Goal: Task Accomplishment & Management: Use online tool/utility

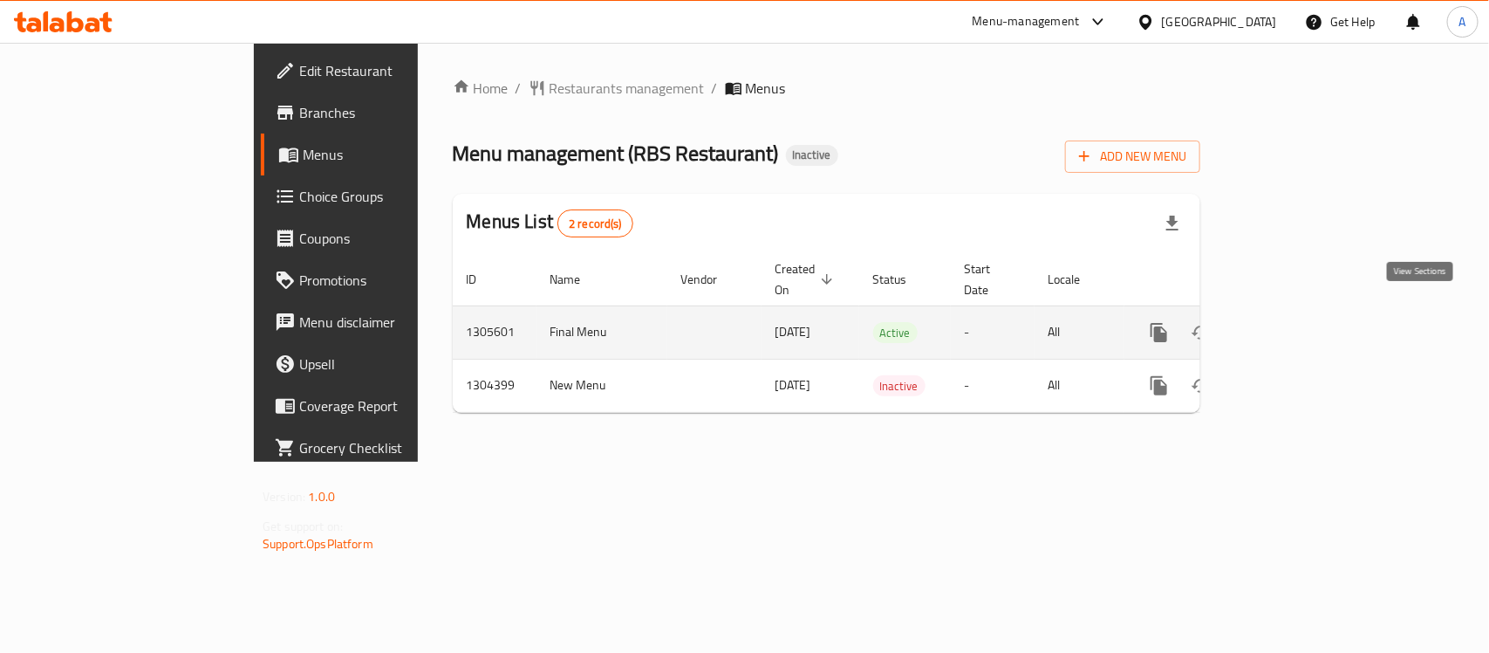
click at [1306, 312] on link "enhanced table" at bounding box center [1285, 333] width 42 height 42
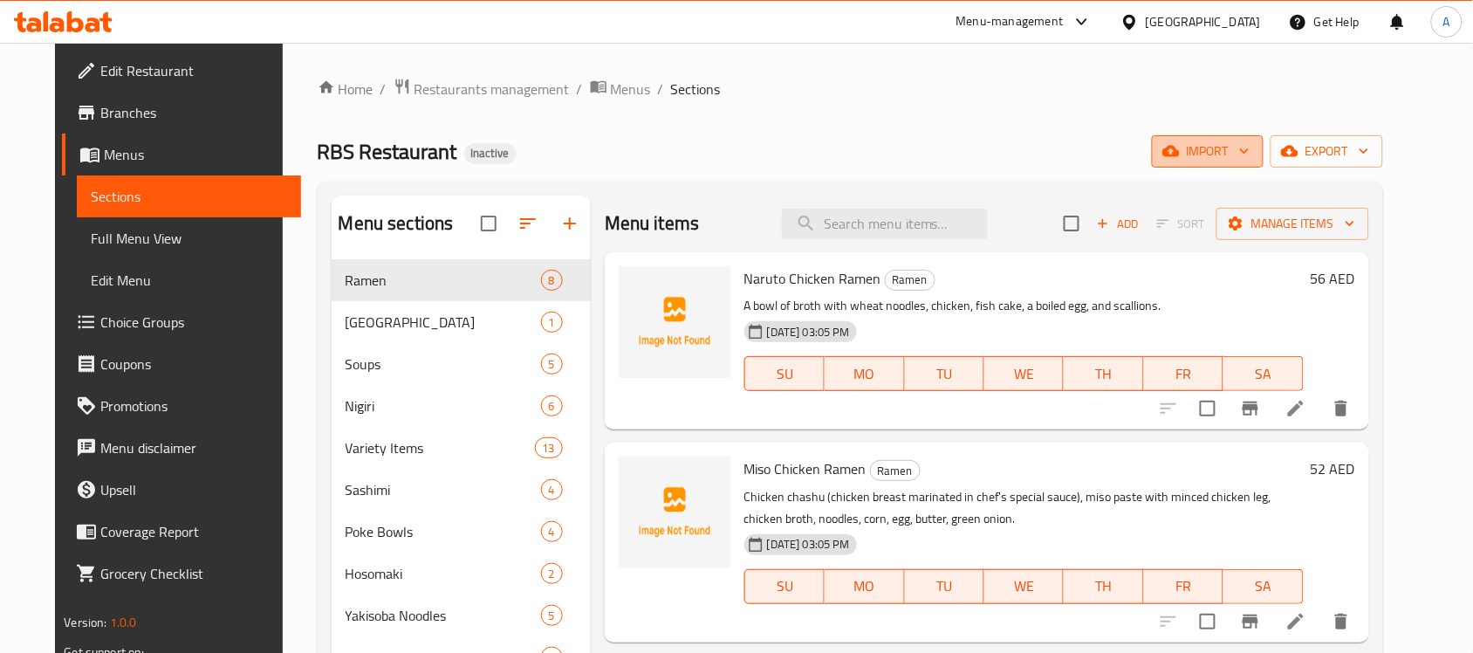
click at [1249, 145] on span "import" at bounding box center [1208, 151] width 84 height 22
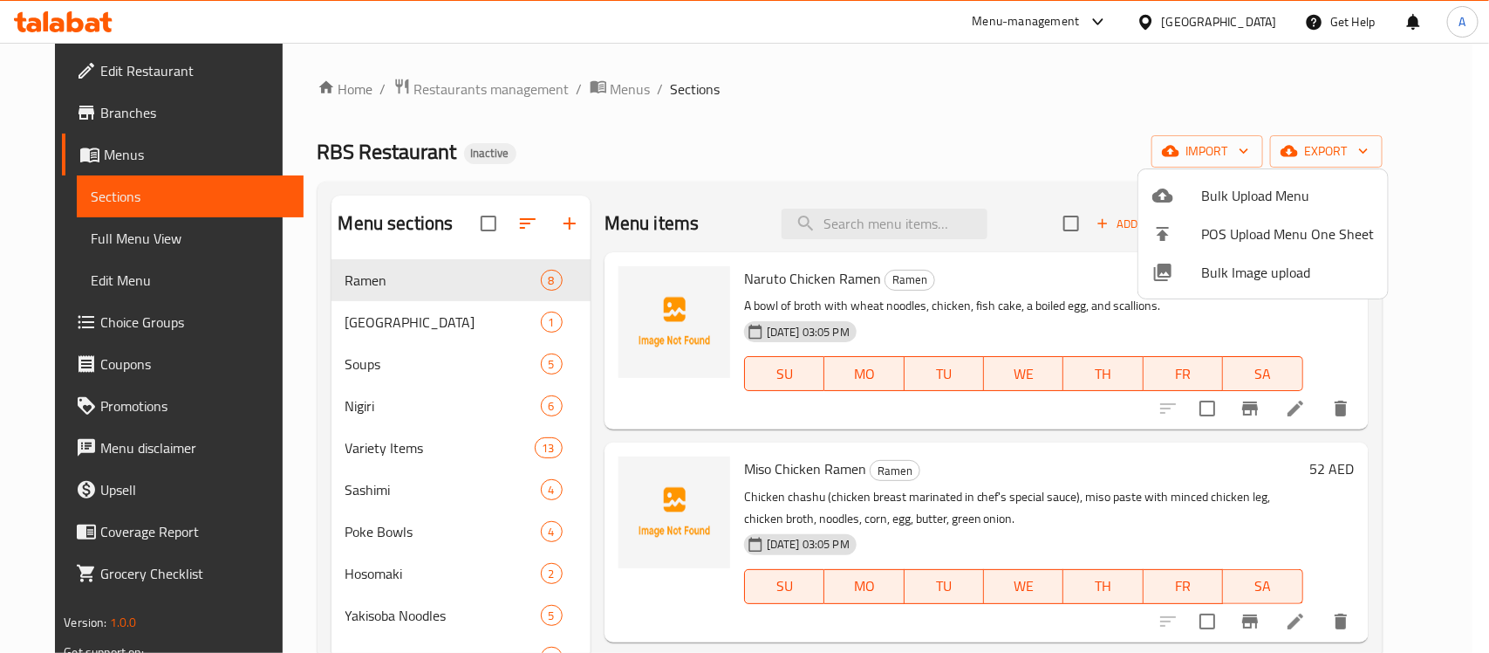
click at [1256, 175] on ul "Bulk Upload Menu POS Upload Menu One Sheet Bulk Image upload" at bounding box center [1264, 233] width 250 height 129
click at [1256, 190] on span "Bulk Upload Menu" at bounding box center [1288, 195] width 173 height 21
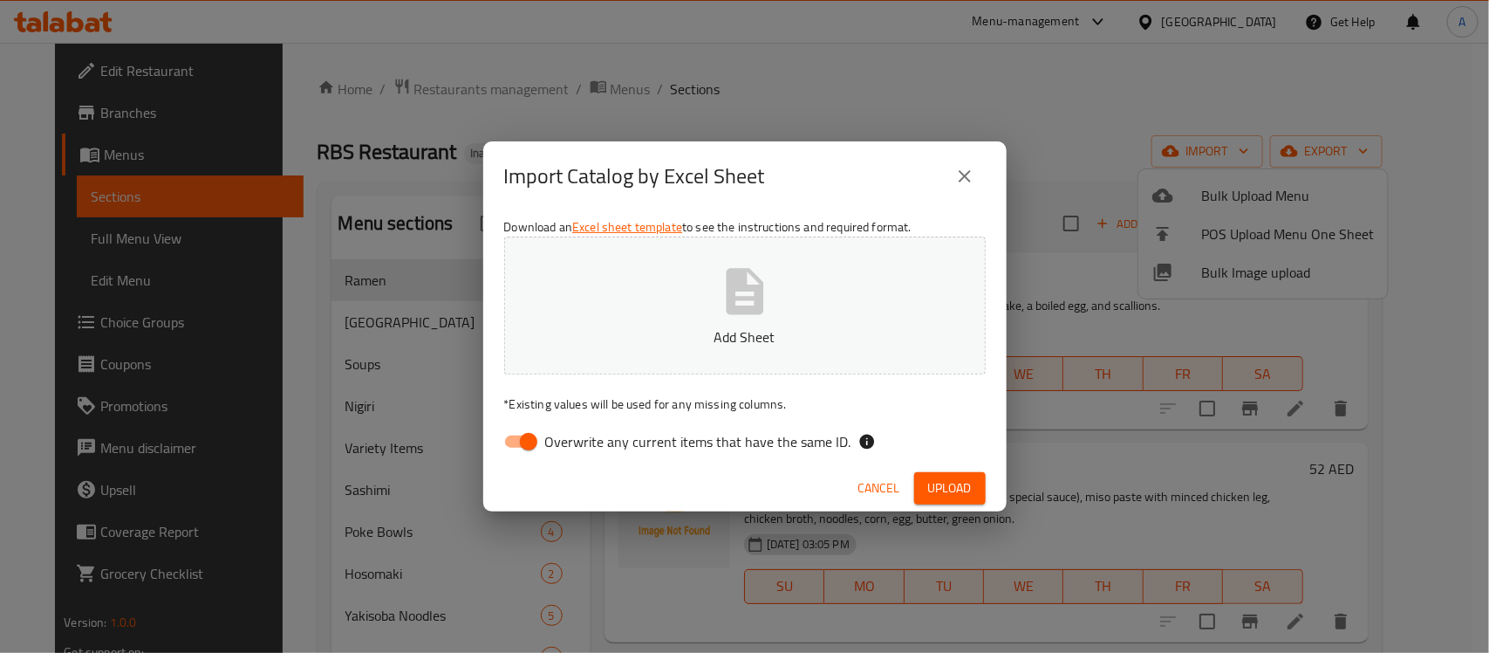
click at [535, 435] on input "Overwrite any current items that have the same ID." at bounding box center [528, 441] width 99 height 33
checkbox input "false"
click at [951, 497] on span "Upload" at bounding box center [950, 488] width 44 height 22
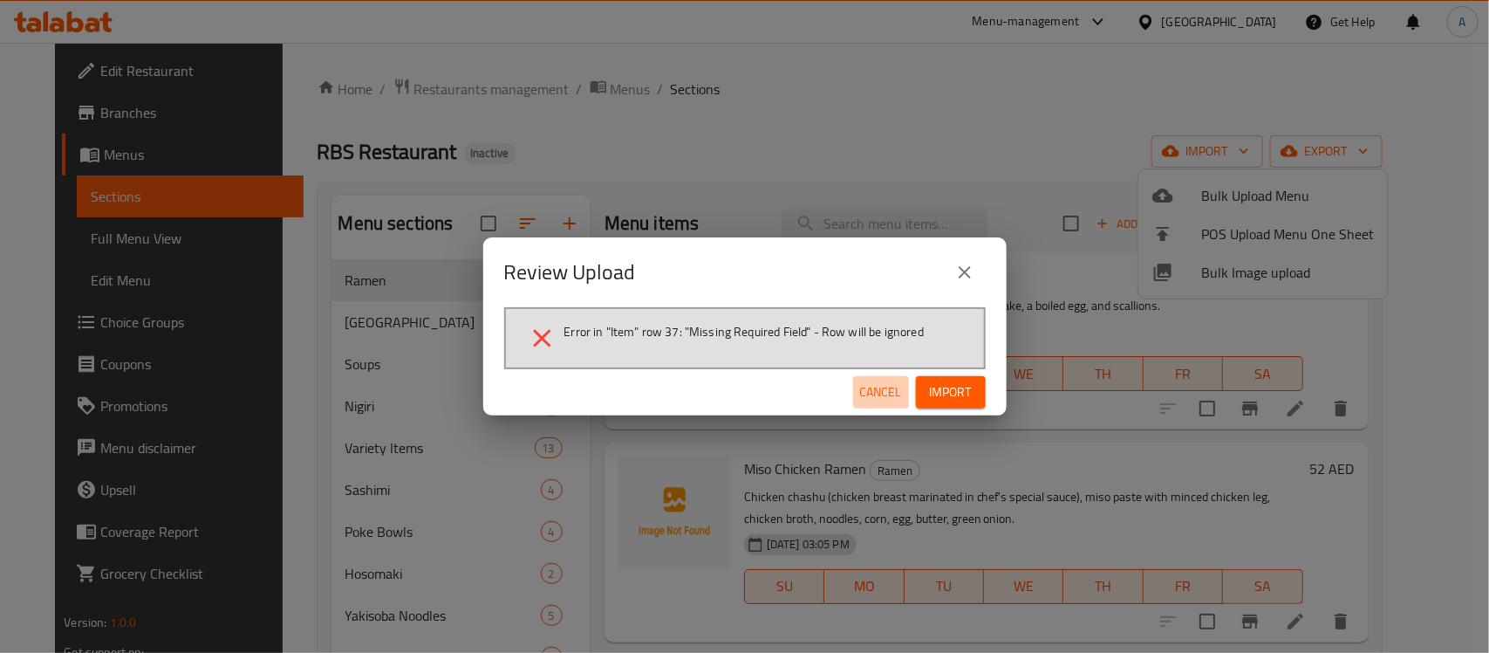
click at [866, 386] on span "Cancel" at bounding box center [881, 392] width 42 height 22
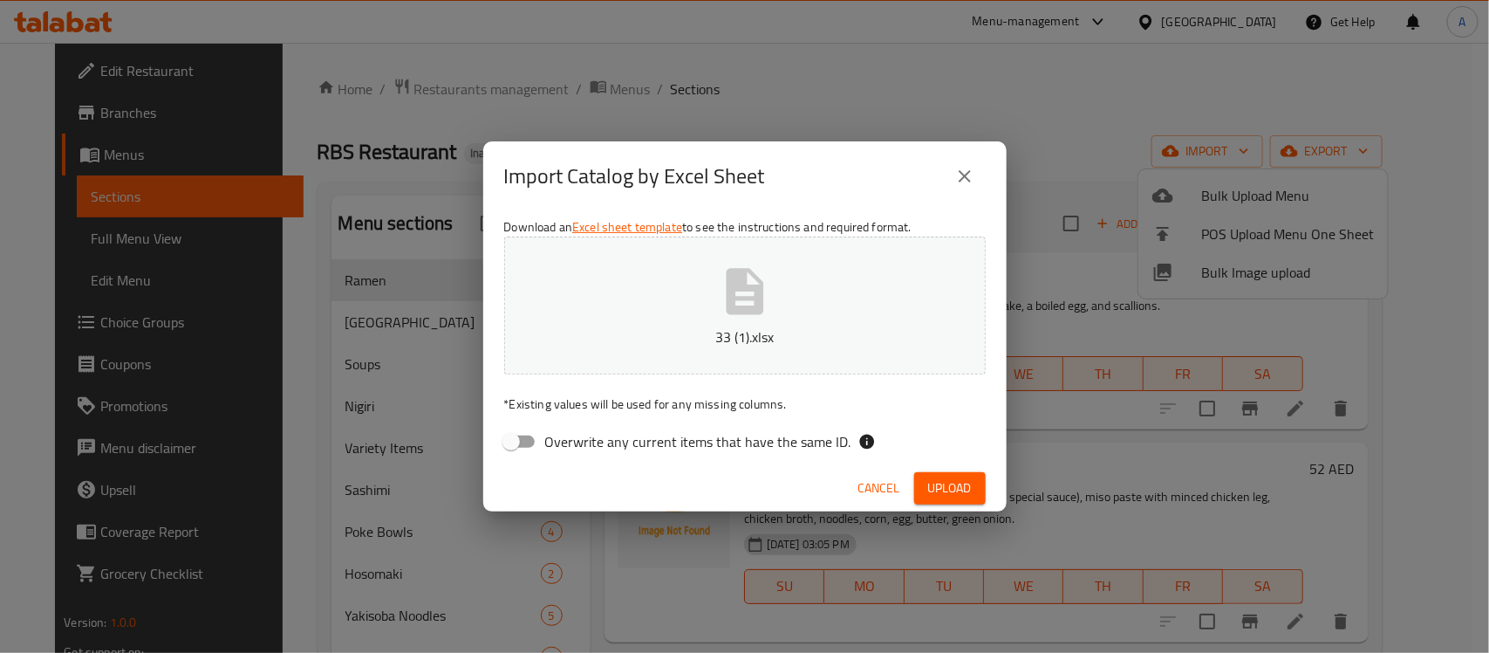
click at [945, 480] on span "Upload" at bounding box center [950, 488] width 44 height 22
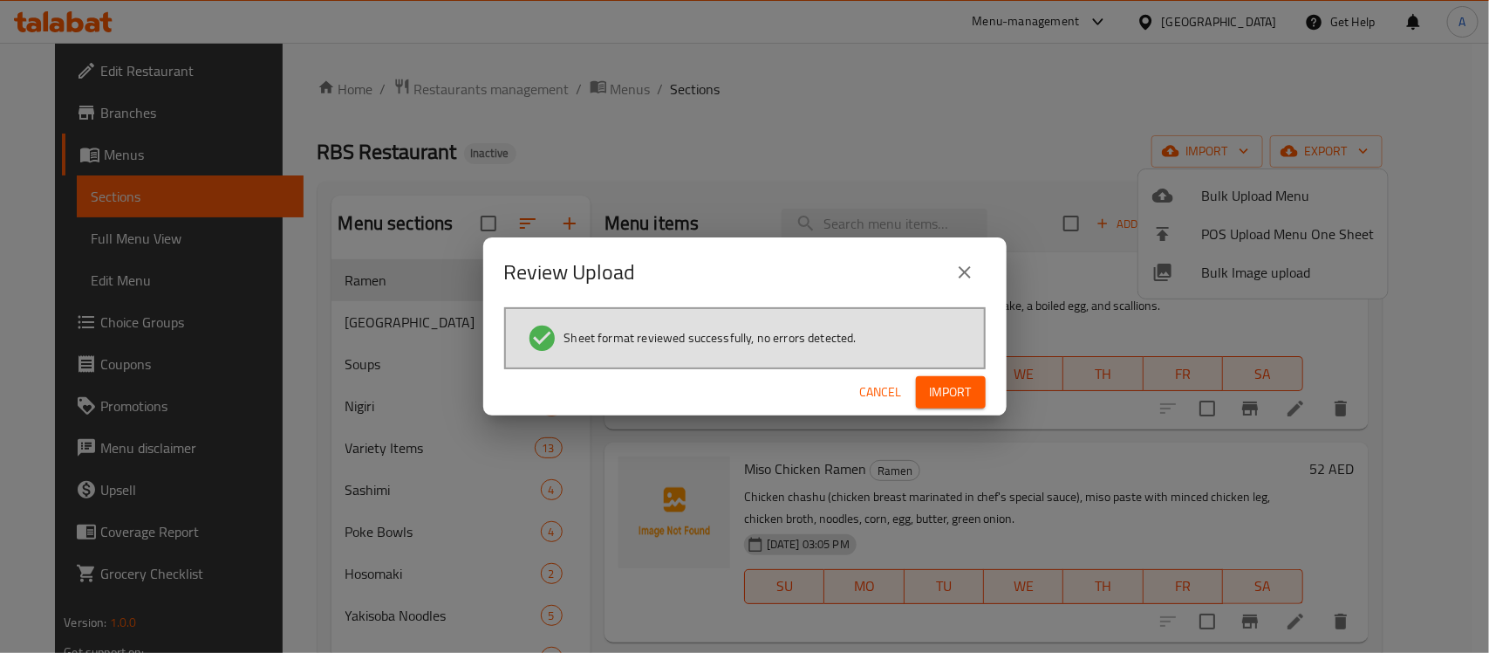
click at [964, 394] on span "Import" at bounding box center [951, 392] width 42 height 22
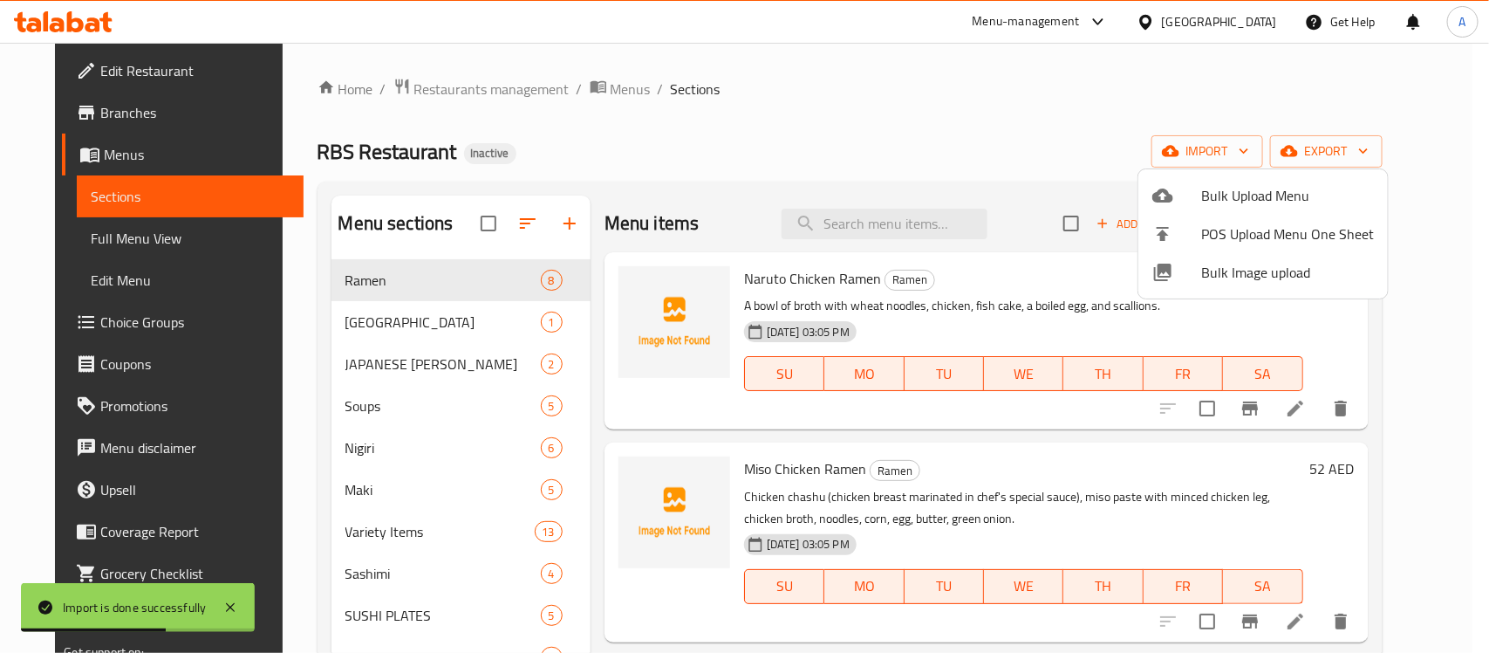
click at [783, 168] on div at bounding box center [744, 326] width 1489 height 653
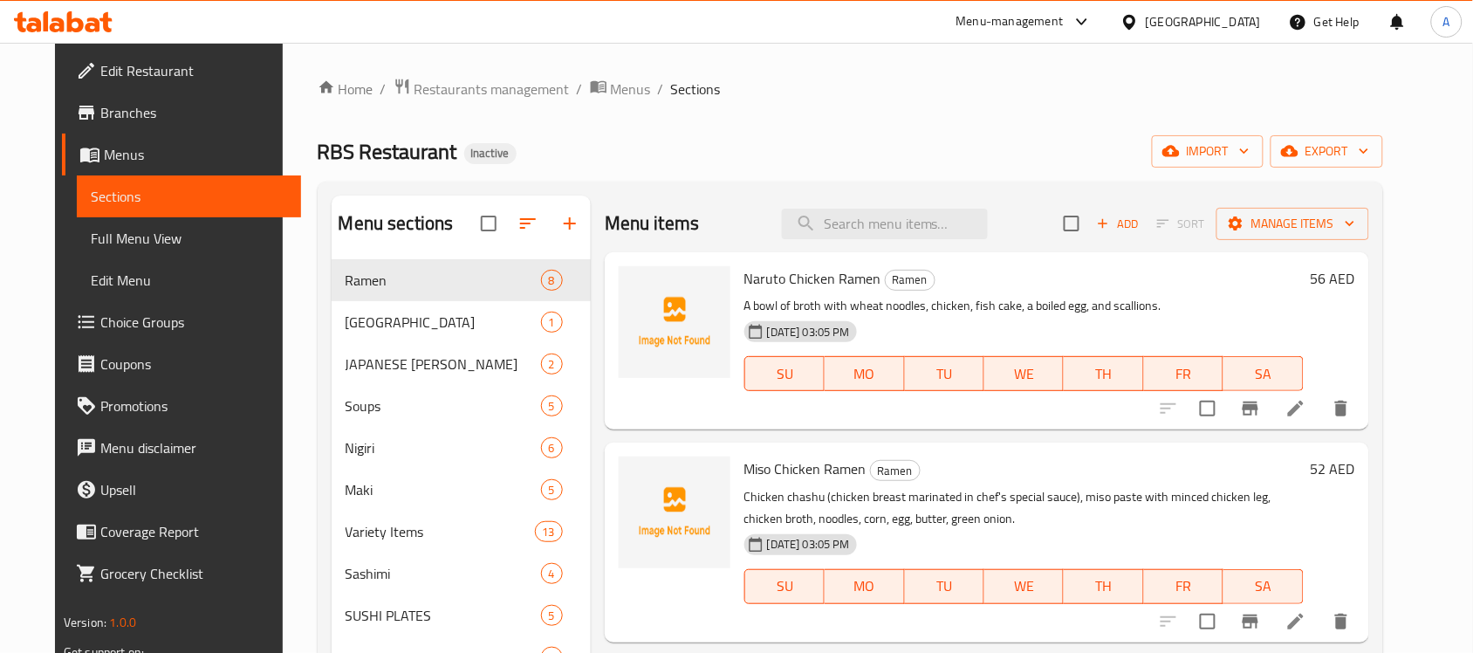
click at [818, 145] on div "RBS Restaurant Inactive import export" at bounding box center [850, 151] width 1065 height 32
click at [1369, 157] on span "export" at bounding box center [1326, 151] width 85 height 22
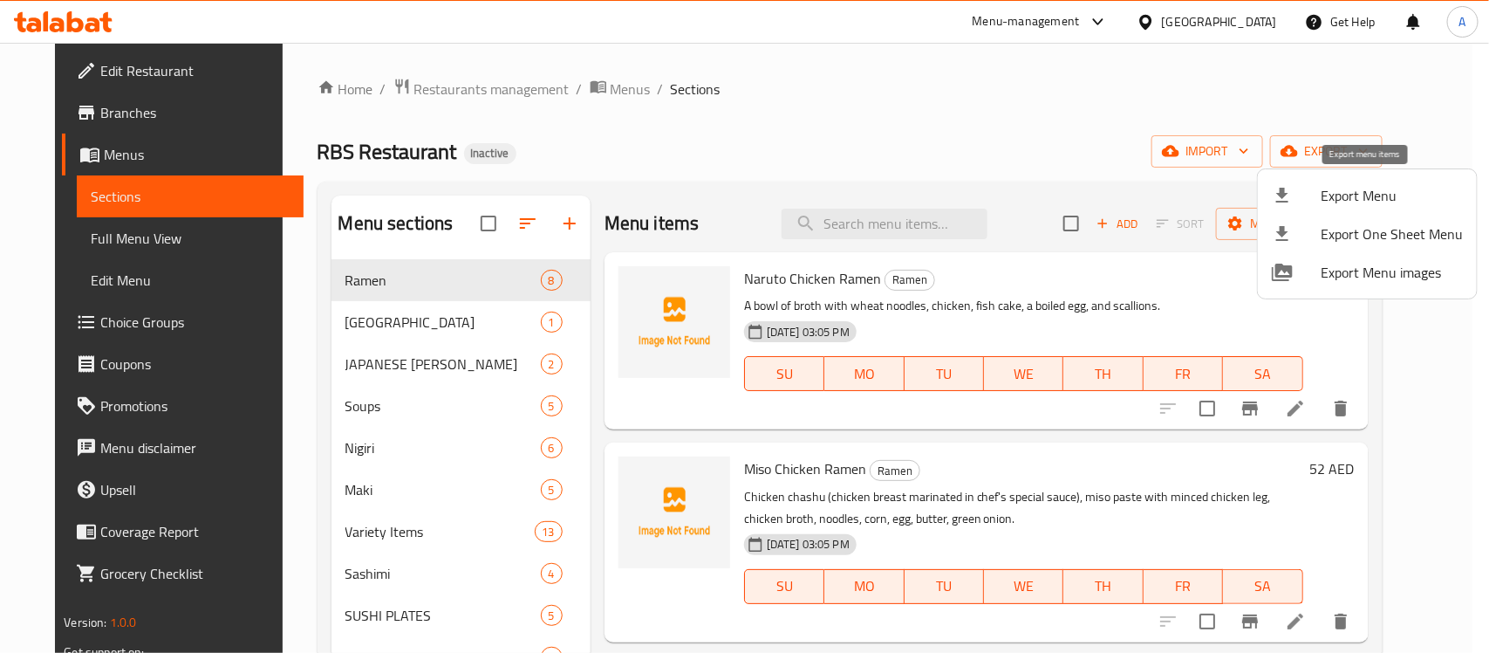
click at [1353, 197] on span "Export Menu" at bounding box center [1392, 195] width 142 height 21
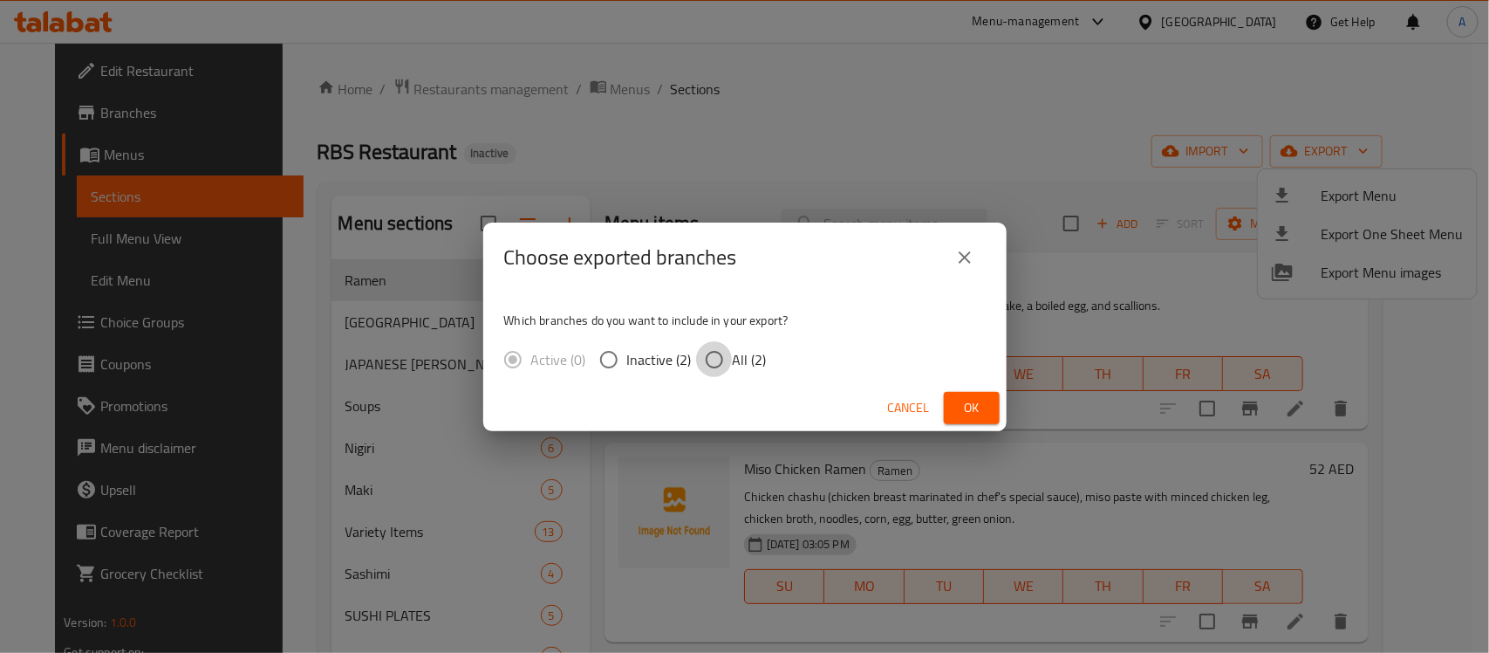
click at [711, 350] on input "All (2)" at bounding box center [714, 359] width 37 height 37
radio input "true"
click at [966, 407] on span "Ok" at bounding box center [972, 408] width 28 height 22
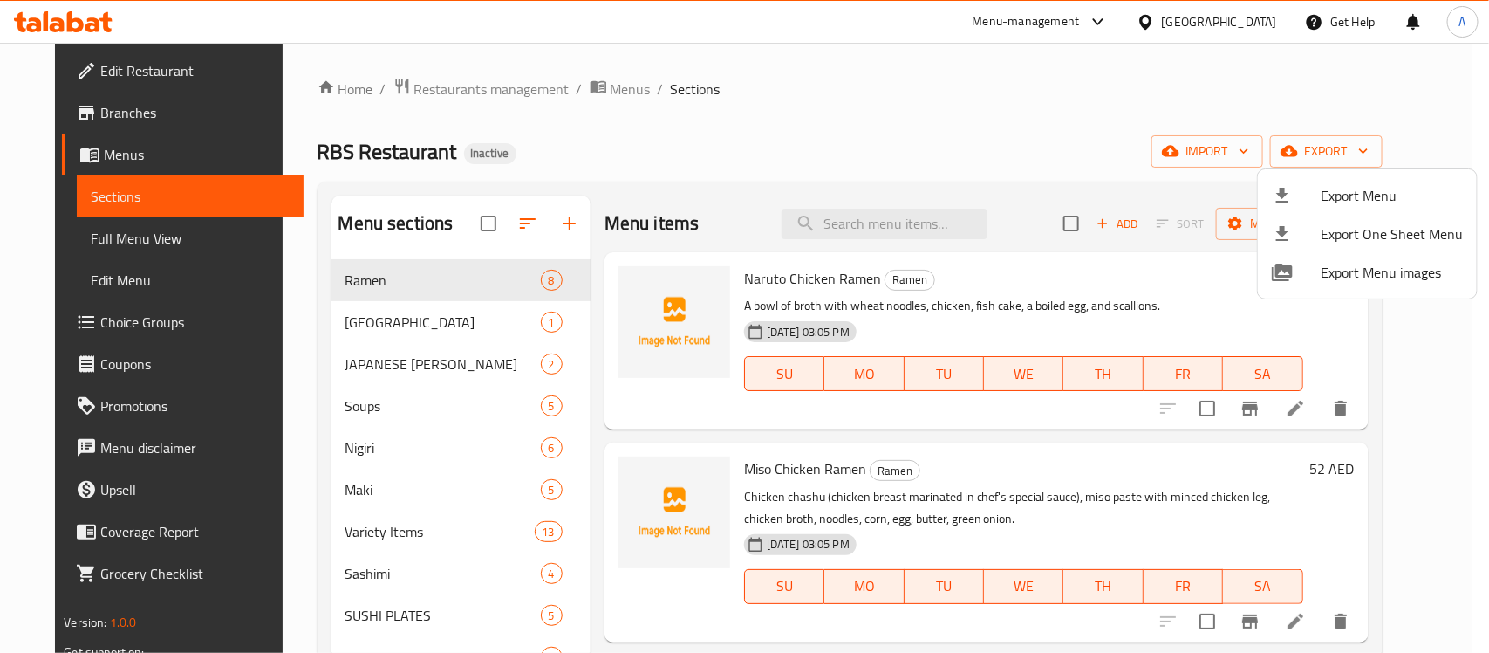
click at [1136, 267] on div at bounding box center [744, 326] width 1489 height 653
